Goal: Check status: Check status

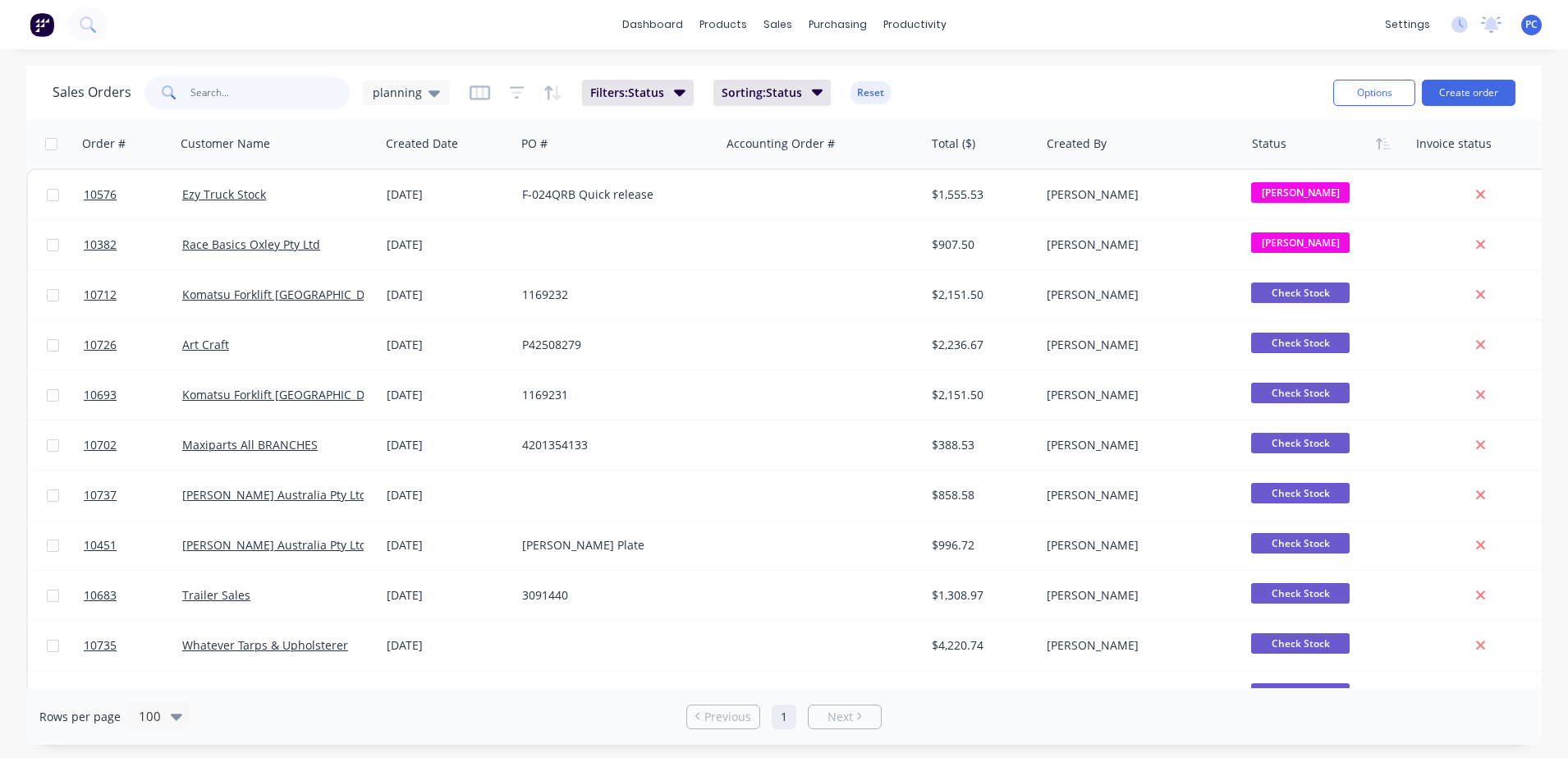
click at [266, 99] on input "text" at bounding box center [270, 92] width 160 height 33
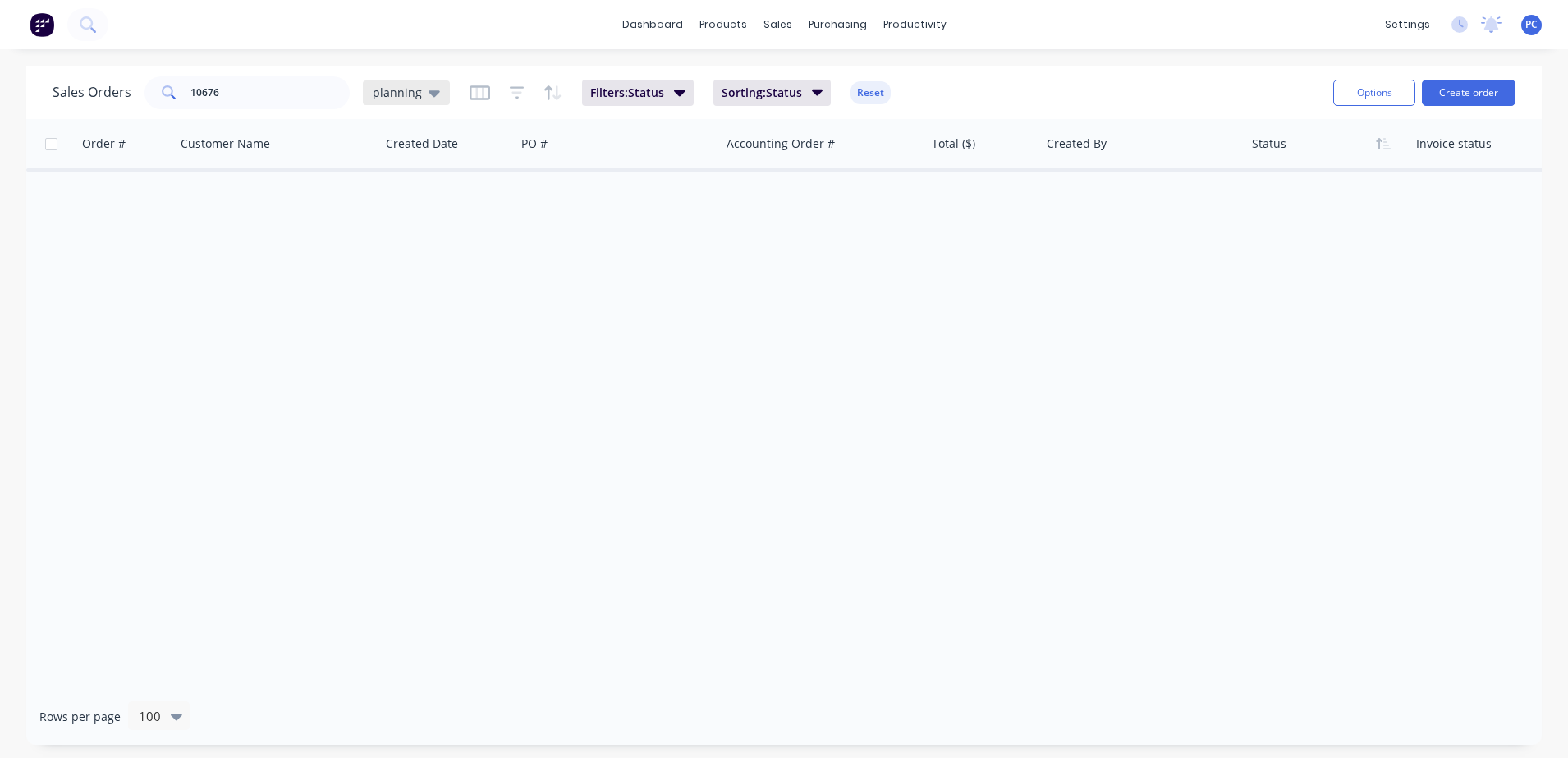
click at [427, 100] on div "planning" at bounding box center [406, 93] width 87 height 25
click at [385, 233] on button "None" at bounding box center [460, 233] width 187 height 19
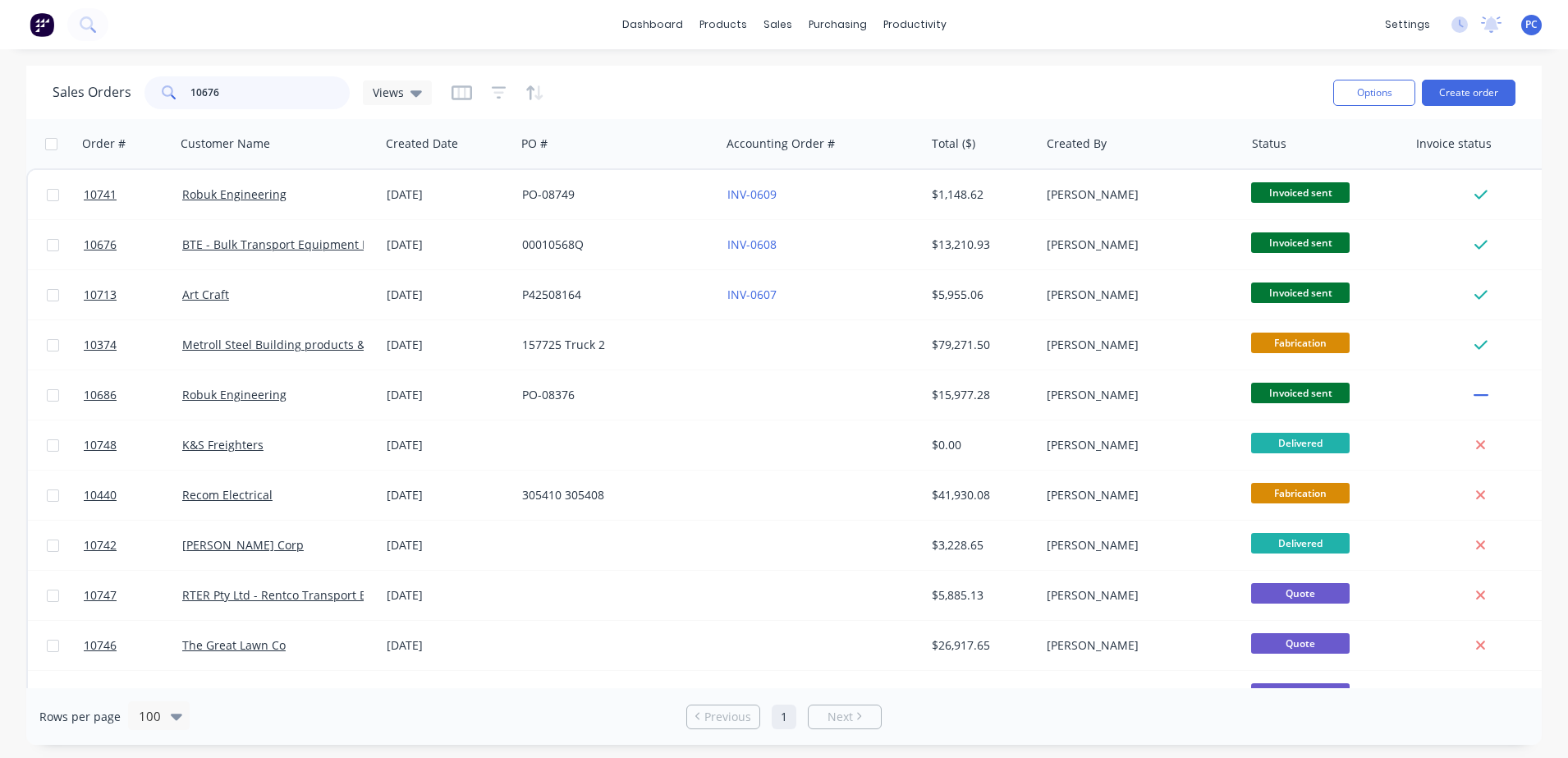
click at [247, 91] on input "10676" at bounding box center [270, 92] width 160 height 33
type input "1067"
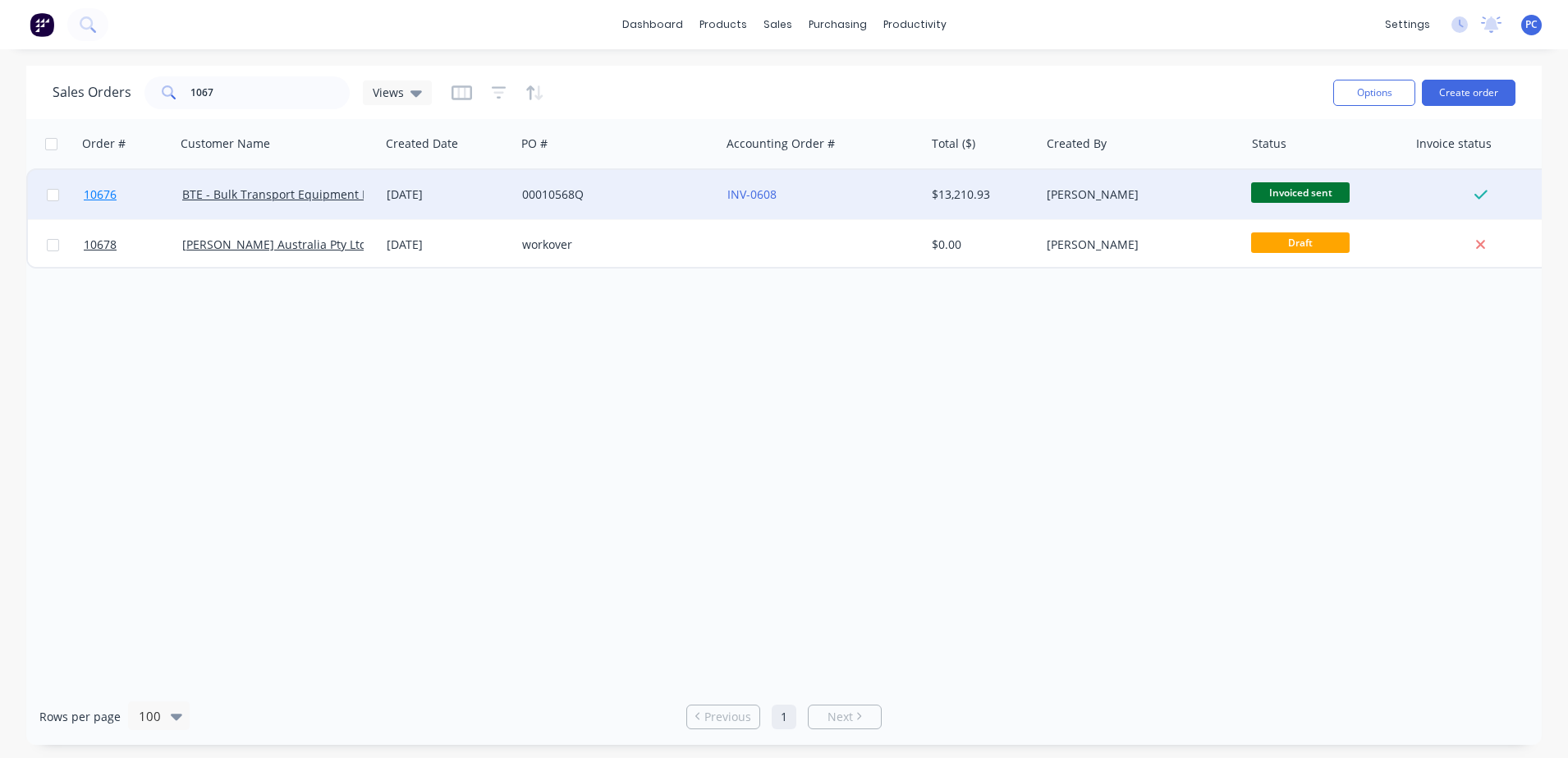
click at [142, 202] on link "10676" at bounding box center [133, 194] width 98 height 49
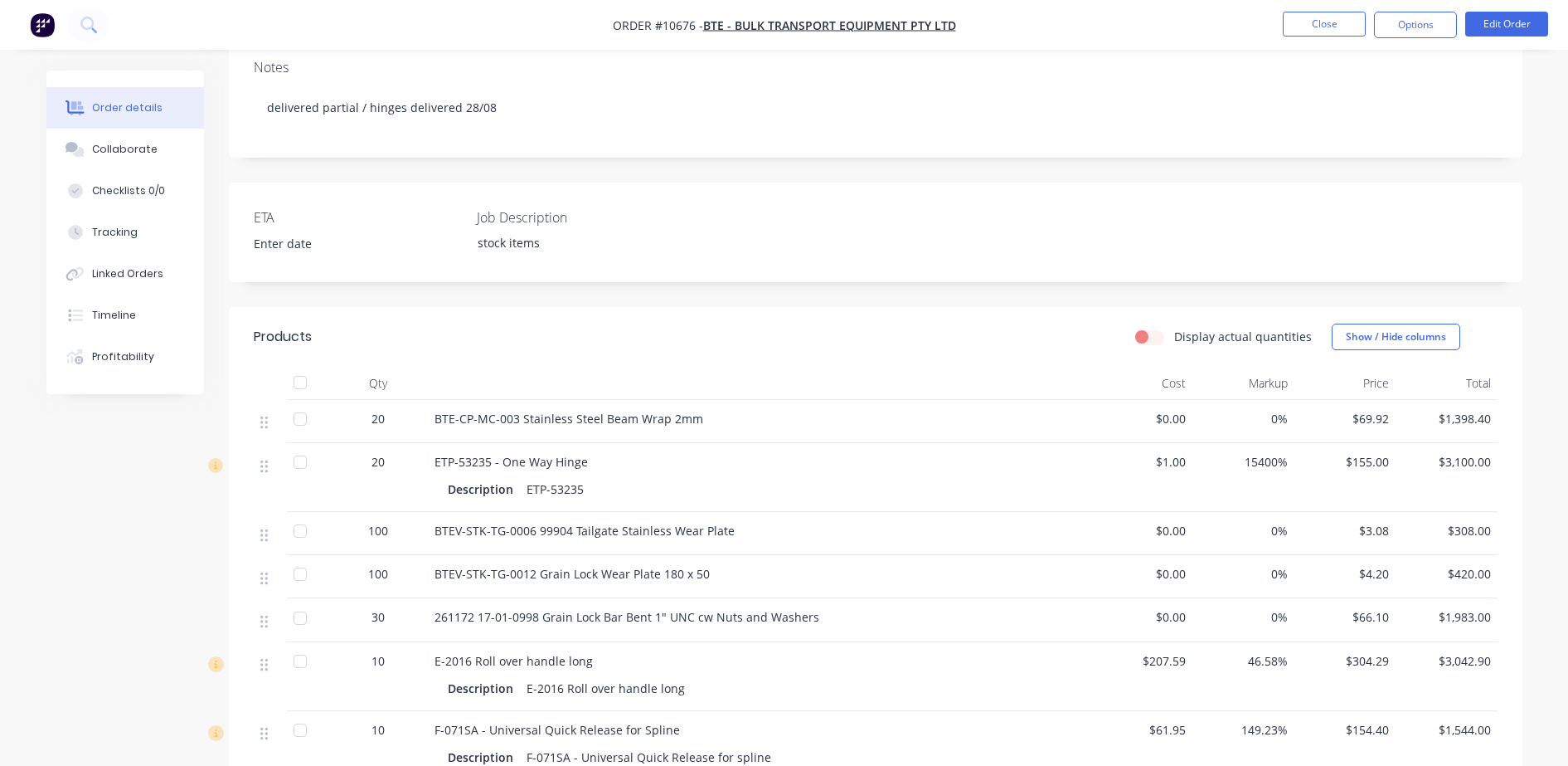
scroll to position [294, 0]
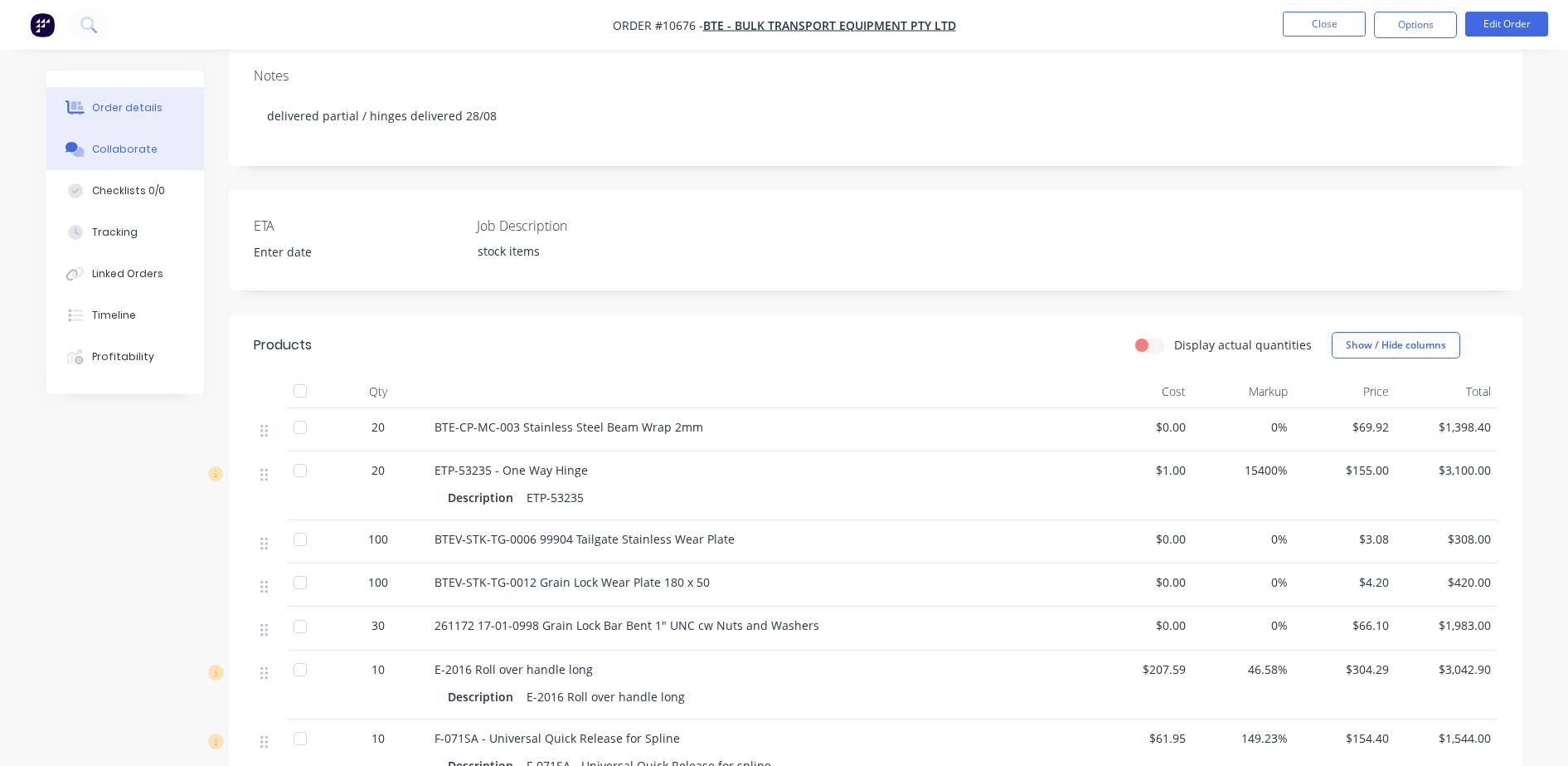
click at [108, 157] on button "Collaborate" at bounding box center [125, 149] width 157 height 42
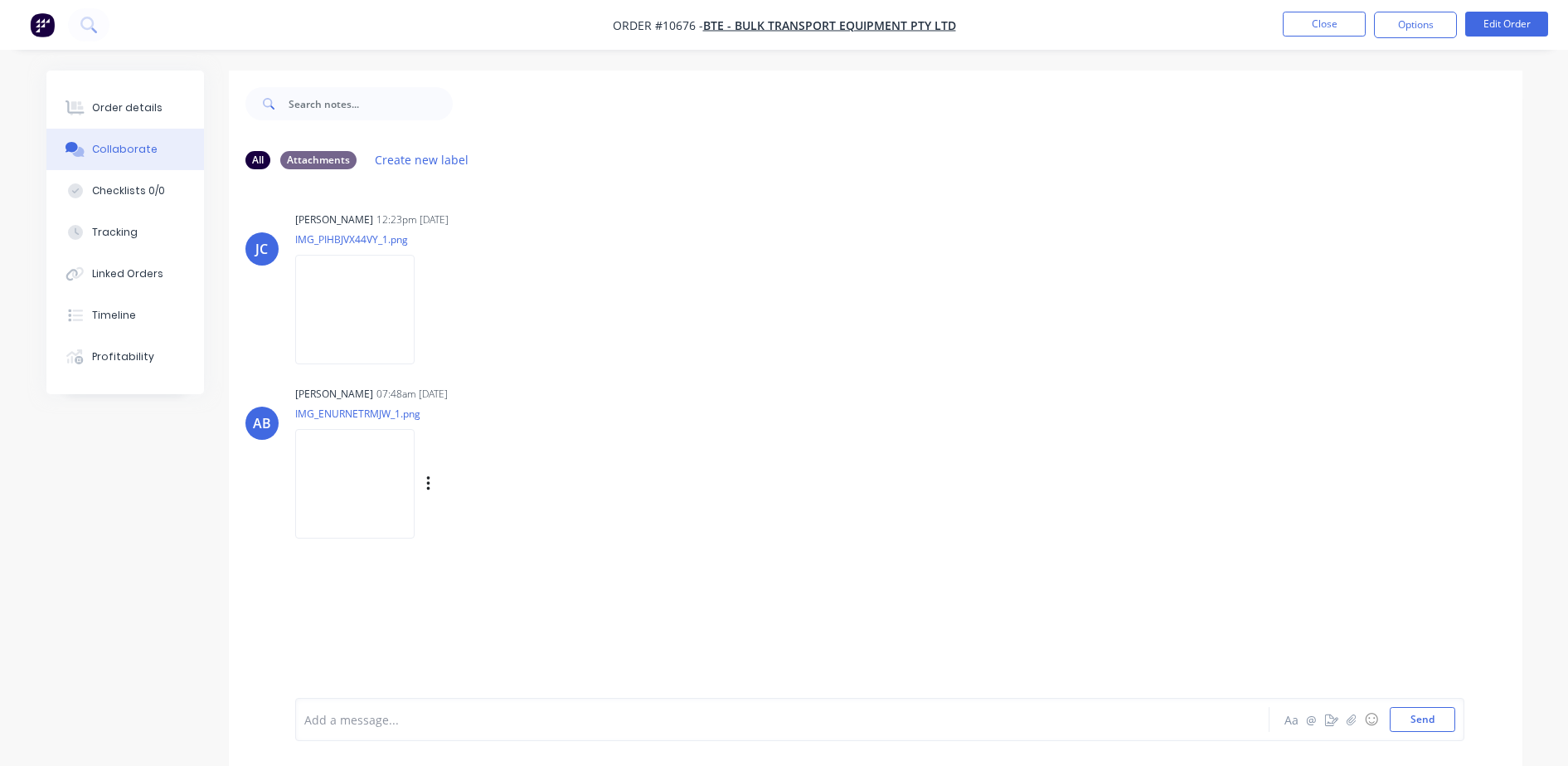
click at [357, 503] on img at bounding box center [355, 483] width 119 height 109
click at [374, 312] on img at bounding box center [355, 309] width 119 height 109
click at [126, 100] on div "Order details" at bounding box center [127, 107] width 71 height 15
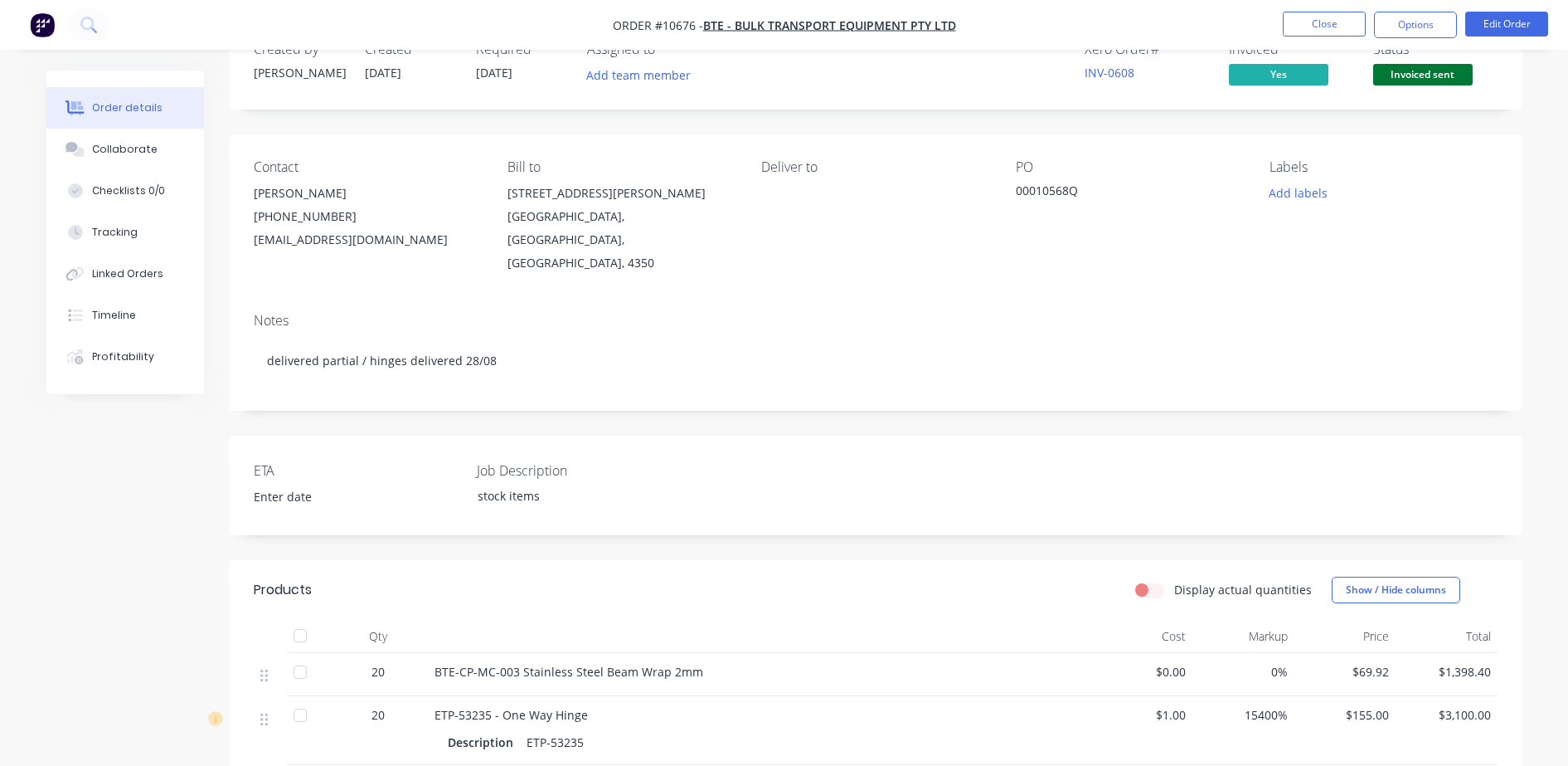
scroll to position [35, 0]
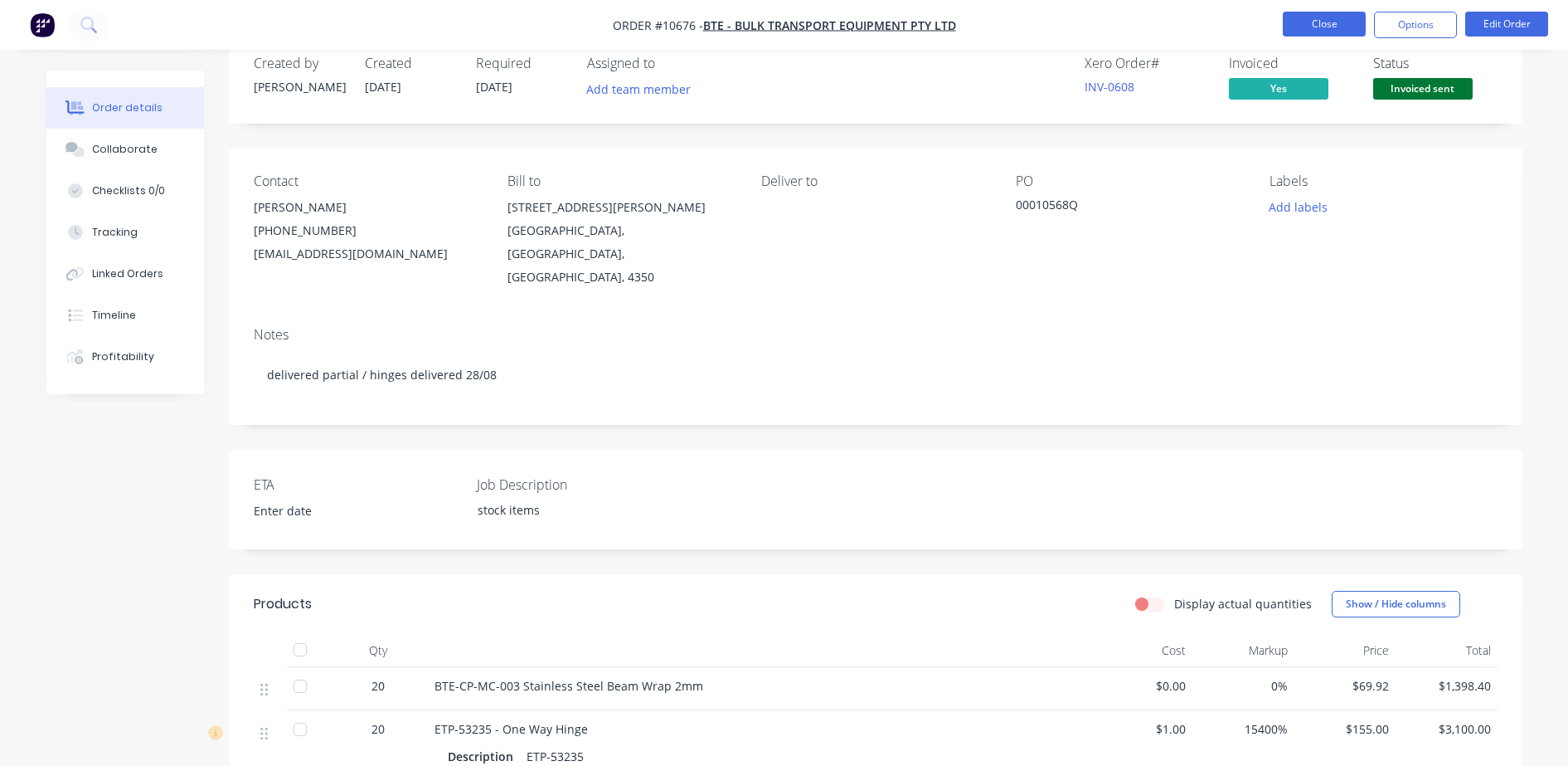
click at [1325, 31] on button "Close" at bounding box center [1324, 24] width 83 height 25
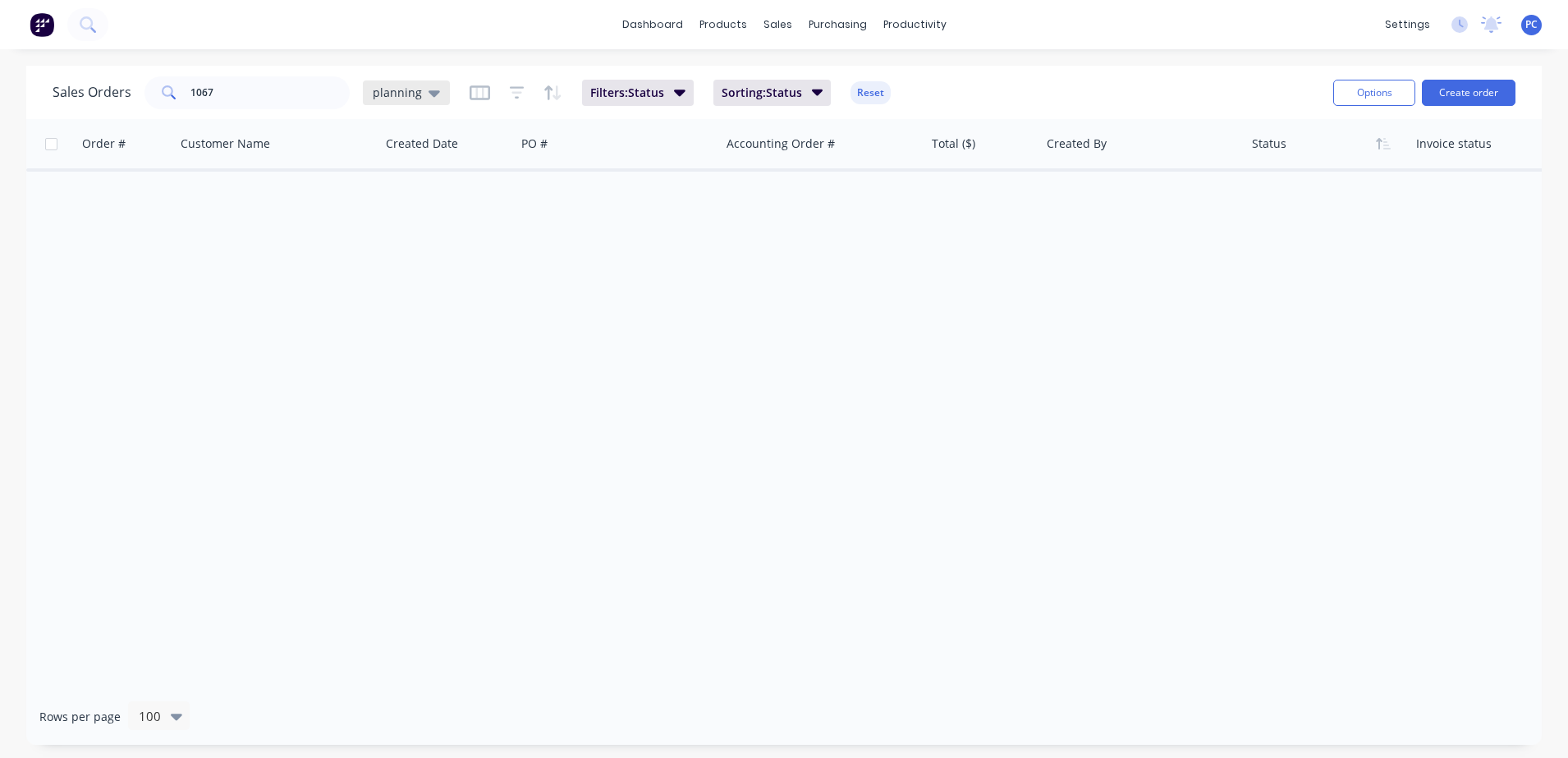
click at [441, 101] on div "planning" at bounding box center [406, 93] width 87 height 25
click at [385, 227] on button "None" at bounding box center [460, 233] width 187 height 19
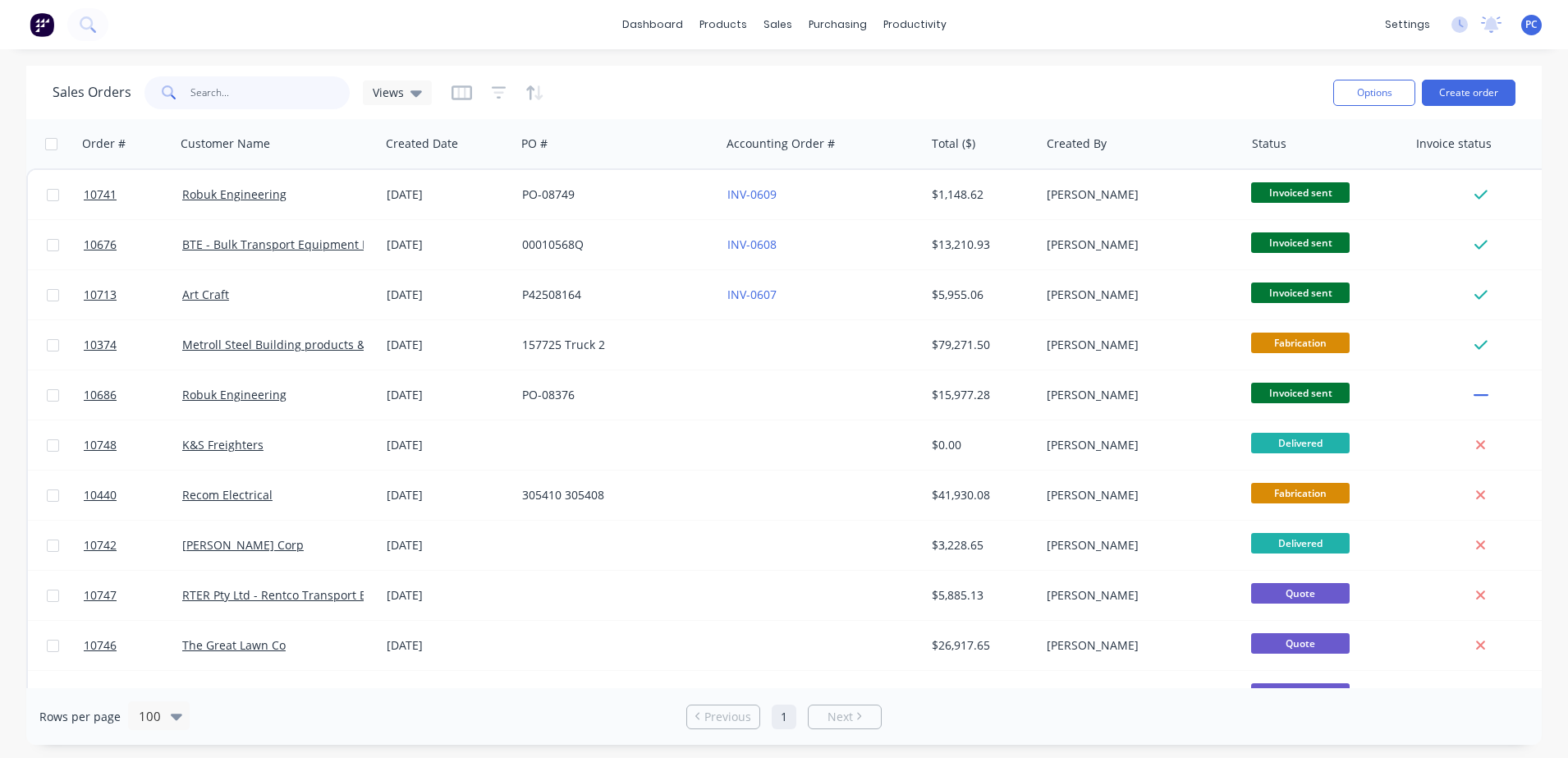
click at [225, 82] on input "1067" at bounding box center [270, 92] width 160 height 33
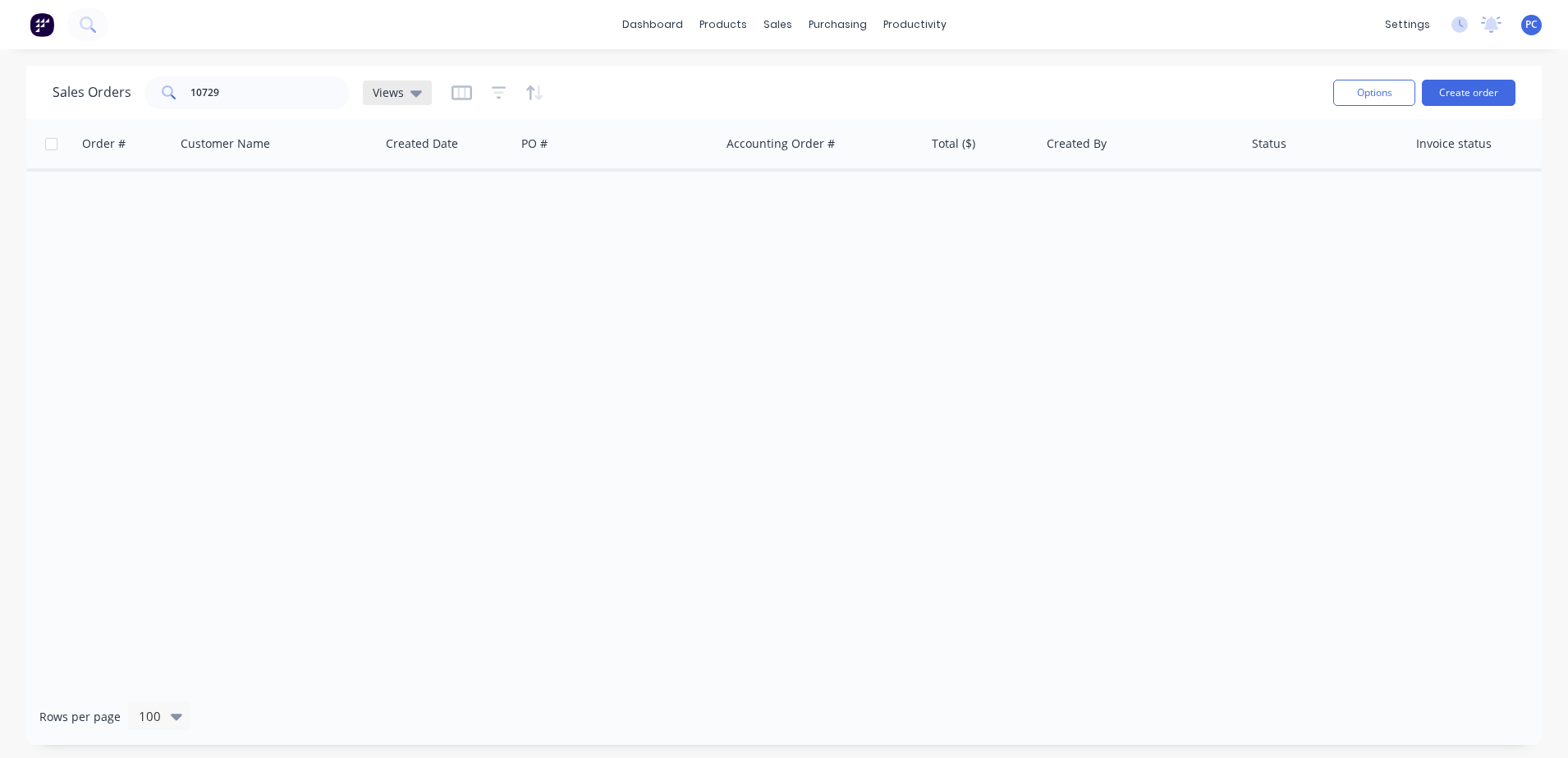
click at [413, 93] on icon at bounding box center [416, 93] width 12 height 7
click at [385, 233] on button "None" at bounding box center [460, 233] width 187 height 19
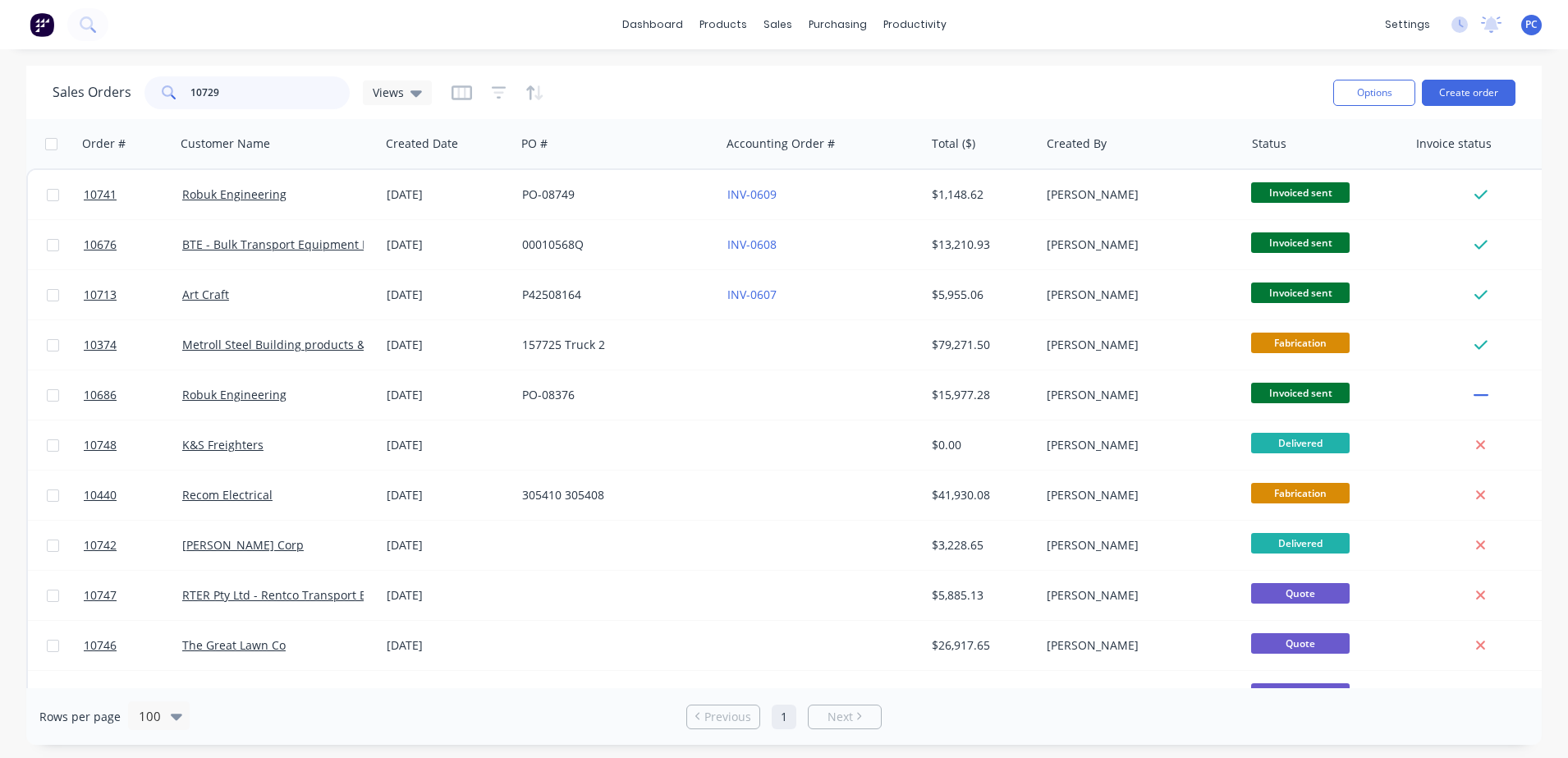
click at [236, 103] on input "10729" at bounding box center [270, 92] width 160 height 33
type input "1072"
